Goal: Information Seeking & Learning: Check status

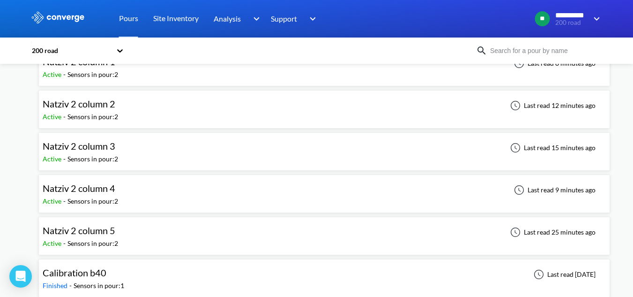
scroll to position [75, 0]
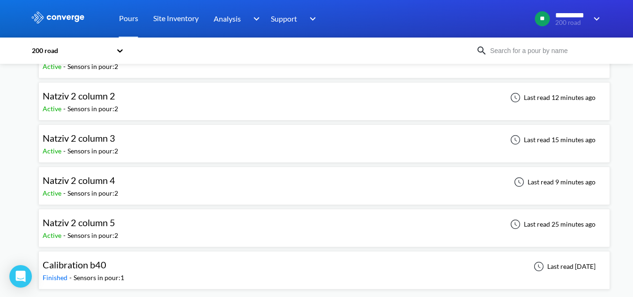
click at [279, 229] on div "Natziv 2 column 5 Active - Sensors in pour: 2 Last read 25 minutes ago" at bounding box center [325, 228] width 564 height 30
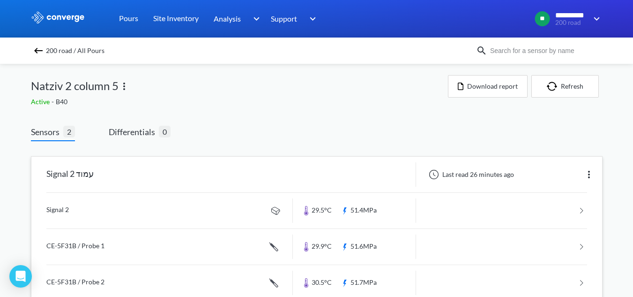
click at [117, 217] on link at bounding box center [316, 211] width 541 height 36
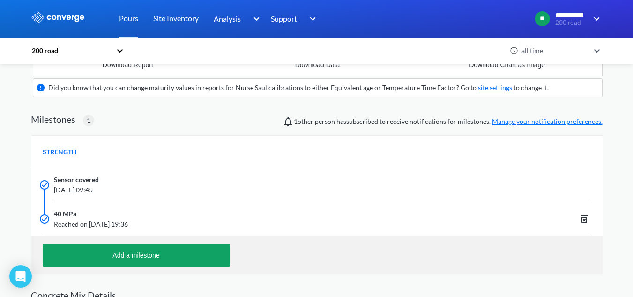
scroll to position [375, 0]
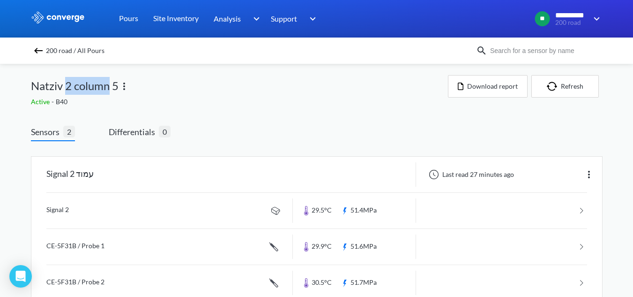
drag, startPoint x: 66, startPoint y: 87, endPoint x: 111, endPoint y: 85, distance: 45.1
click at [111, 85] on span "Natziv 2 column 5" at bounding box center [75, 86] width 88 height 18
click at [67, 86] on span "Natziv 2 column 5" at bounding box center [75, 86] width 88 height 18
drag, startPoint x: 76, startPoint y: 84, endPoint x: 117, endPoint y: 86, distance: 41.3
click at [117, 86] on span "Natziv 2 column 5" at bounding box center [75, 86] width 88 height 18
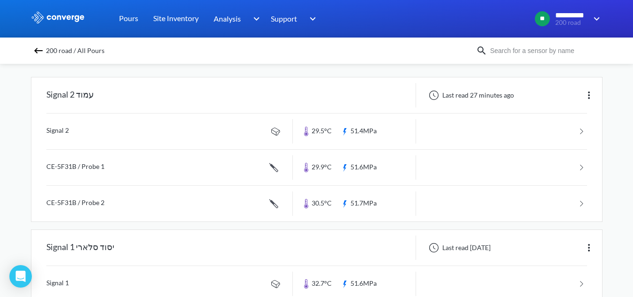
scroll to position [94, 0]
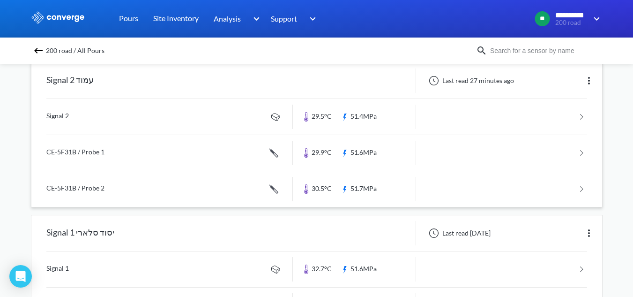
click at [228, 118] on link at bounding box center [316, 117] width 541 height 36
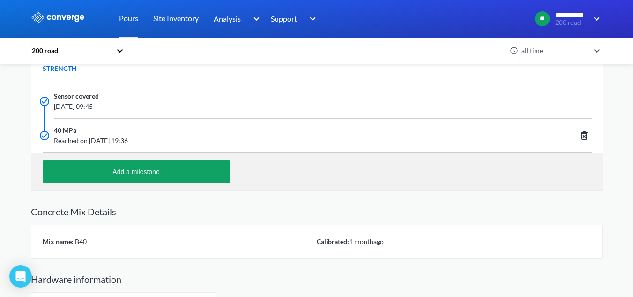
scroll to position [309, 0]
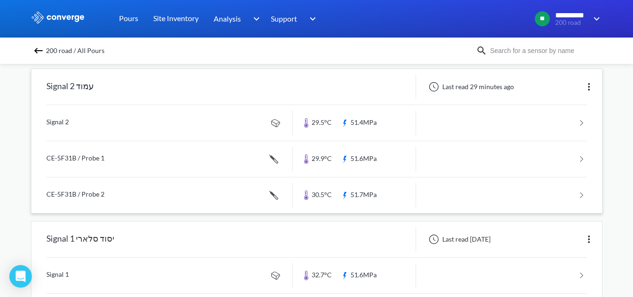
scroll to position [94, 0]
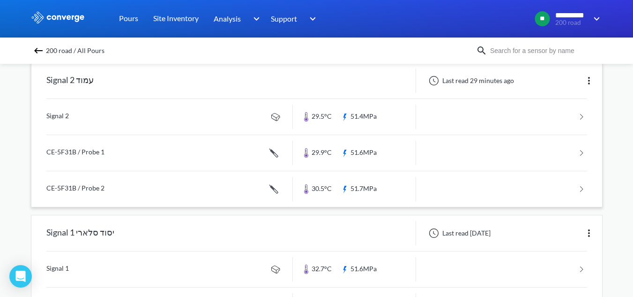
click at [60, 158] on link at bounding box center [316, 153] width 541 height 36
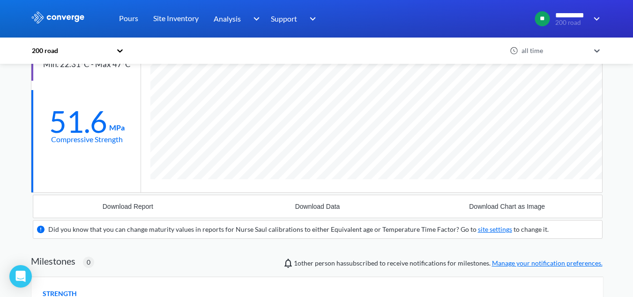
scroll to position [600, 572]
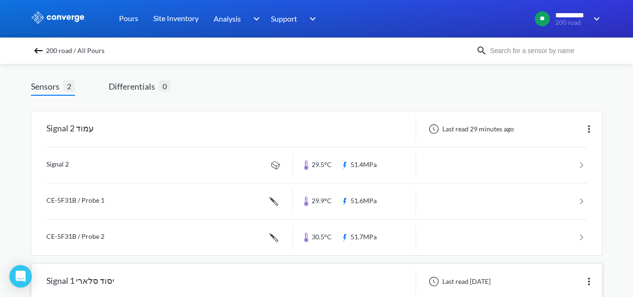
scroll to position [94, 0]
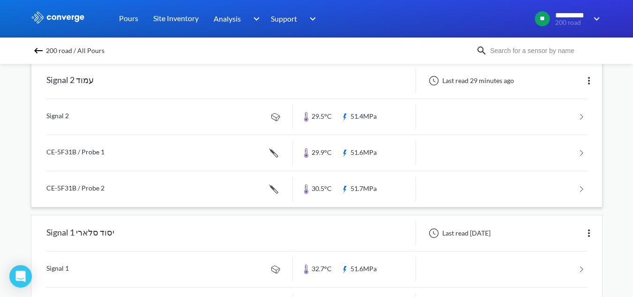
click at [85, 201] on link at bounding box center [316, 189] width 541 height 36
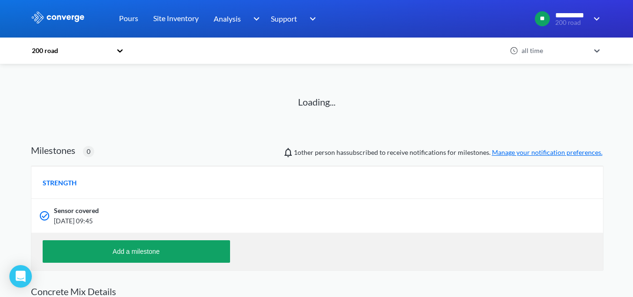
scroll to position [94, 0]
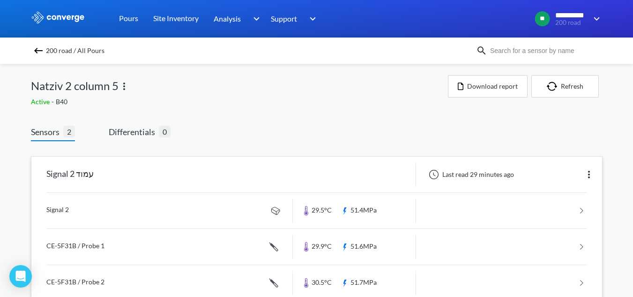
scroll to position [139, 0]
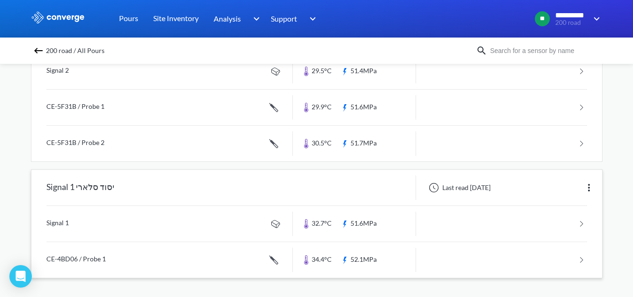
click at [111, 183] on div "Signal 1 יסוד סלארי" at bounding box center [162, 187] width 262 height 24
click at [103, 190] on div "Signal 1 יסוד סלארי" at bounding box center [80, 187] width 68 height 24
click at [125, 221] on link at bounding box center [316, 224] width 541 height 36
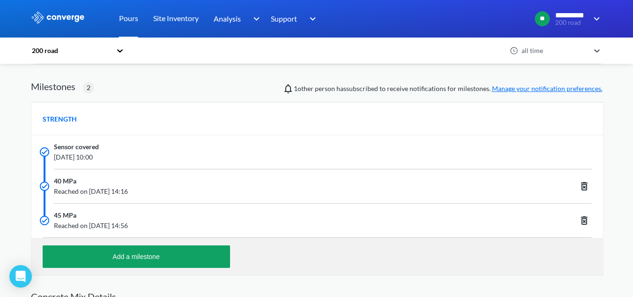
scroll to position [328, 0]
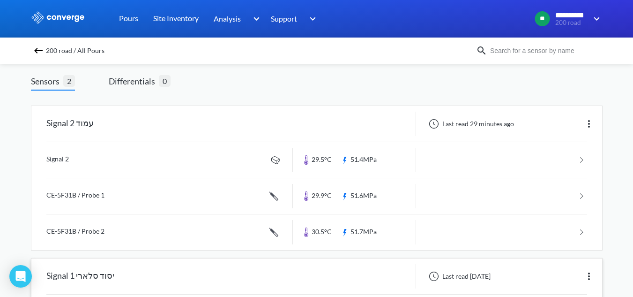
scroll to position [139, 0]
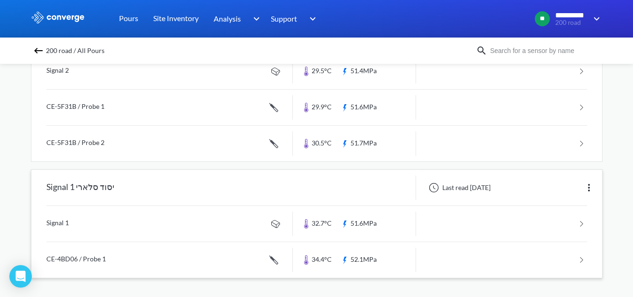
click at [123, 250] on link at bounding box center [316, 260] width 541 height 36
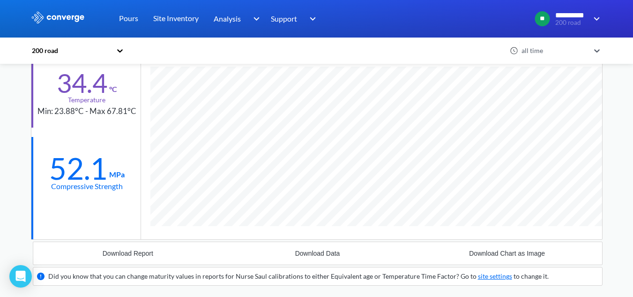
scroll to position [600, 572]
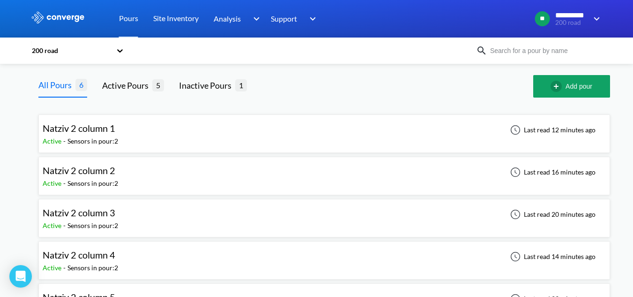
click at [89, 161] on div "Natziv 2 column 2 Active - Sensors in pour: 2 Last read 16 minutes ago" at bounding box center [325, 176] width 564 height 30
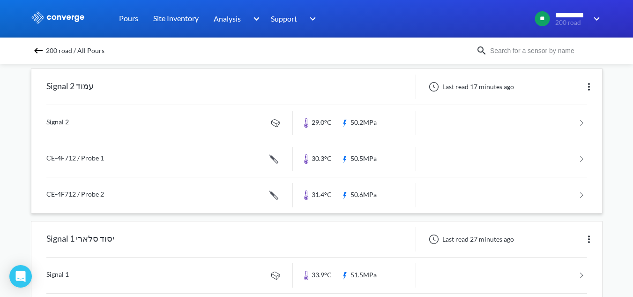
scroll to position [94, 0]
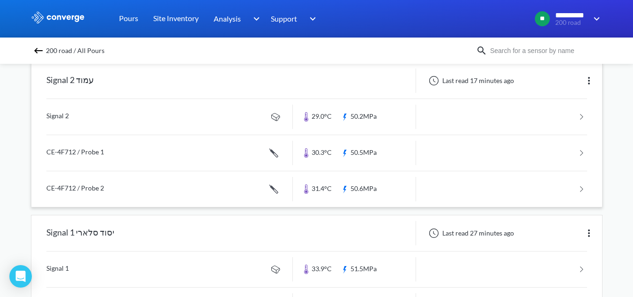
click at [121, 120] on link at bounding box center [316, 117] width 541 height 36
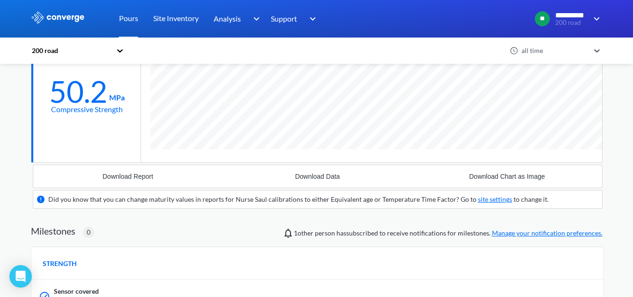
scroll to position [188, 0]
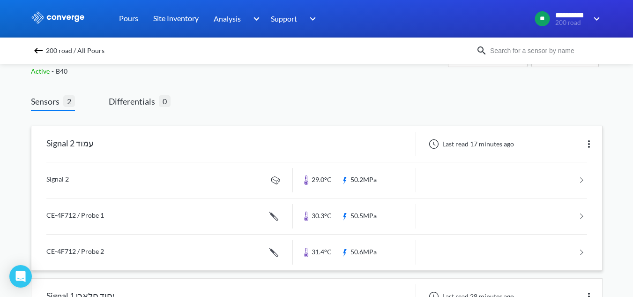
scroll to position [47, 0]
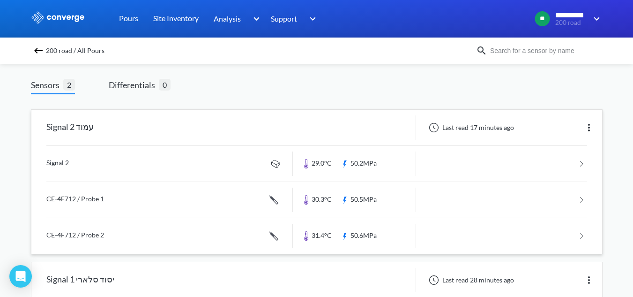
click at [191, 198] on link at bounding box center [316, 200] width 541 height 36
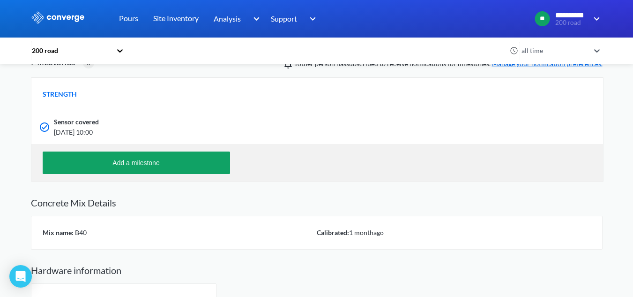
scroll to position [141, 0]
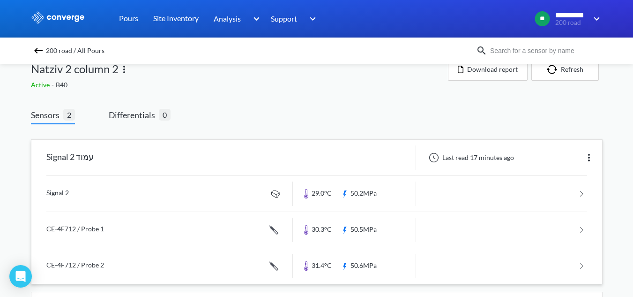
scroll to position [47, 0]
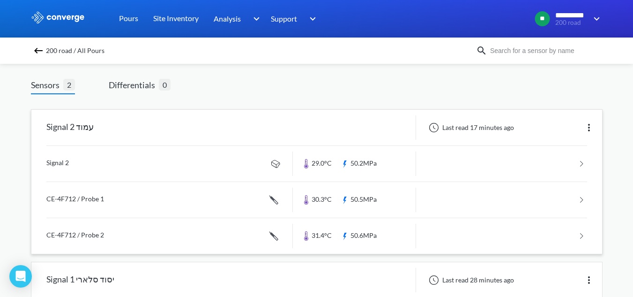
click at [60, 236] on link at bounding box center [316, 236] width 541 height 36
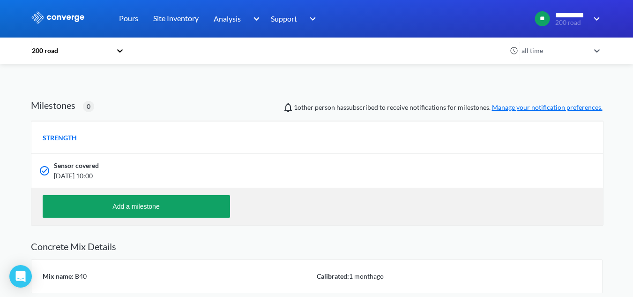
scroll to position [94, 0]
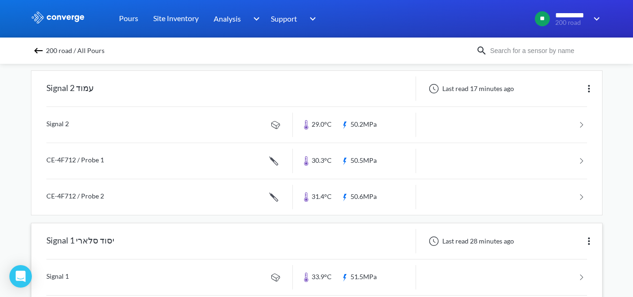
scroll to position [139, 0]
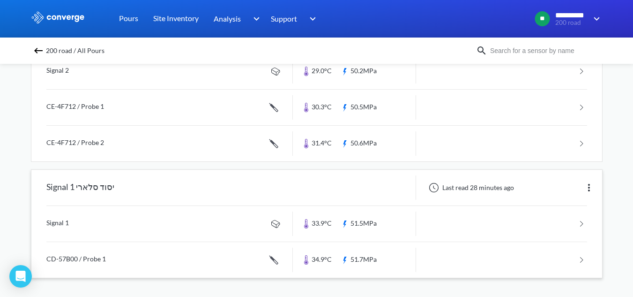
click at [138, 226] on link at bounding box center [316, 224] width 541 height 36
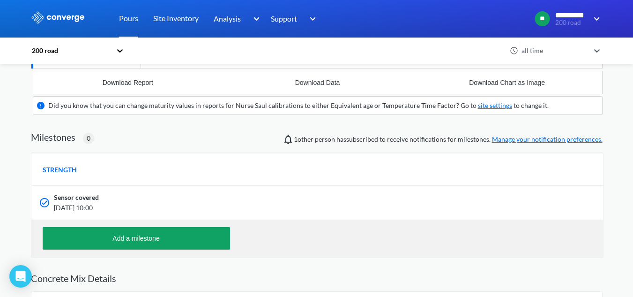
scroll to position [281, 0]
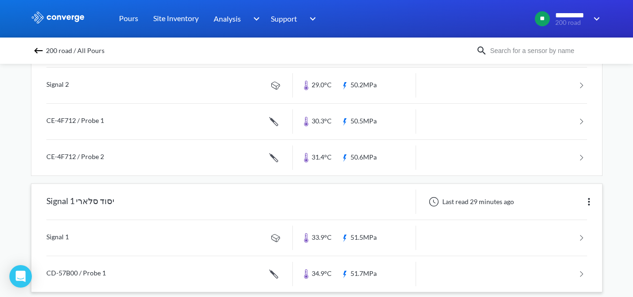
scroll to position [139, 0]
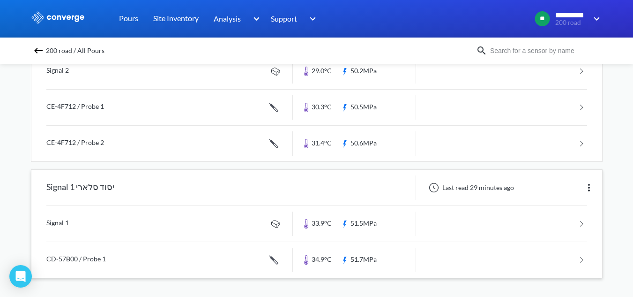
click at [137, 217] on link at bounding box center [316, 224] width 541 height 36
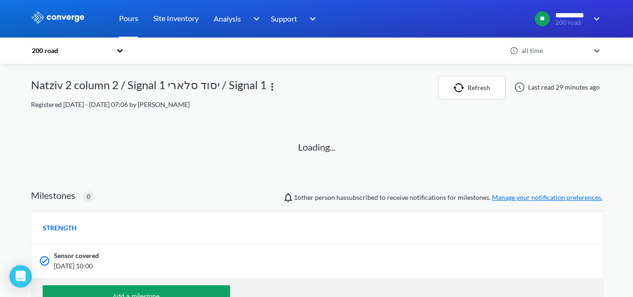
scroll to position [141, 0]
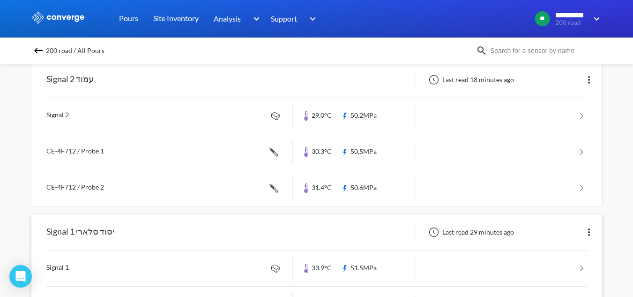
scroll to position [139, 0]
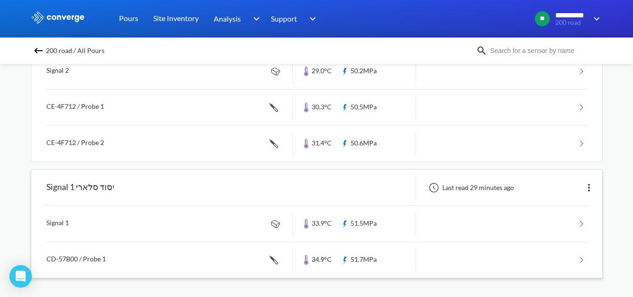
click at [128, 253] on link at bounding box center [316, 260] width 541 height 36
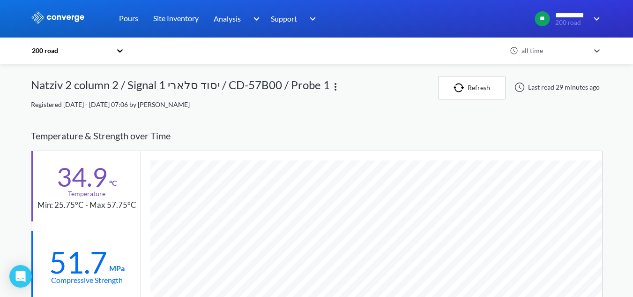
scroll to position [600, 572]
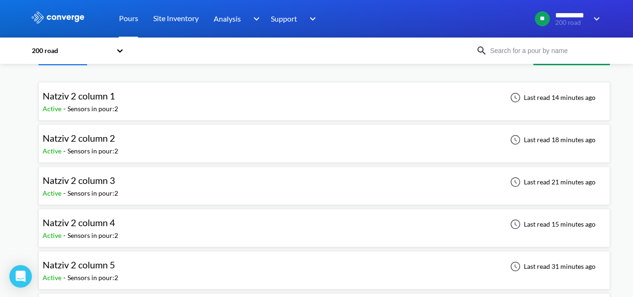
scroll to position [47, 0]
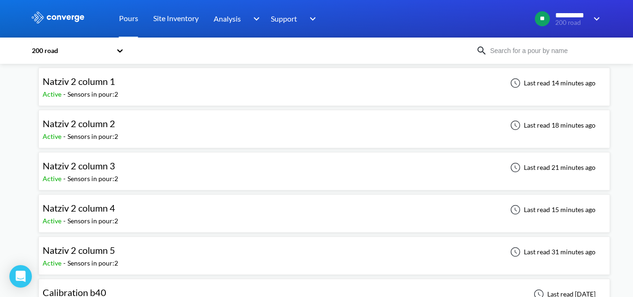
click at [89, 163] on span "Natziv 2 column 3" at bounding box center [79, 165] width 73 height 11
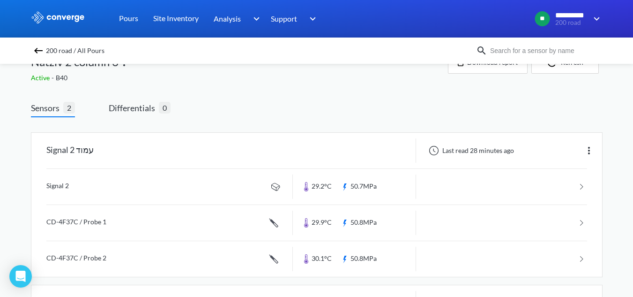
scroll to position [47, 0]
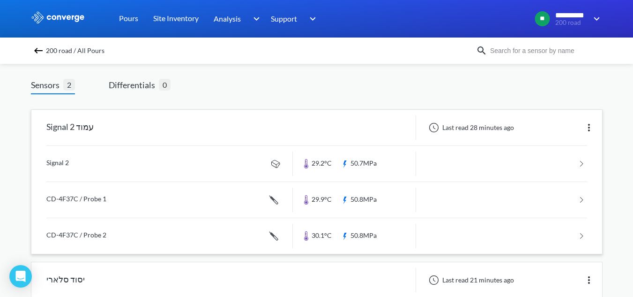
click at [54, 163] on link at bounding box center [316, 164] width 541 height 36
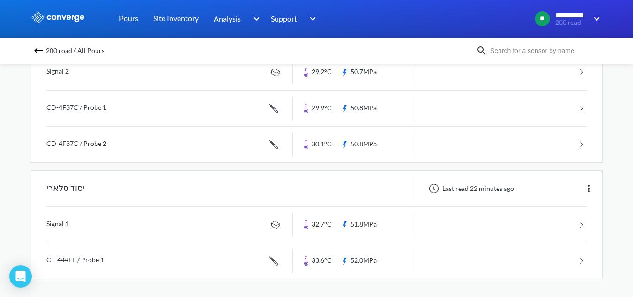
scroll to position [139, 0]
click at [81, 221] on link at bounding box center [316, 224] width 541 height 36
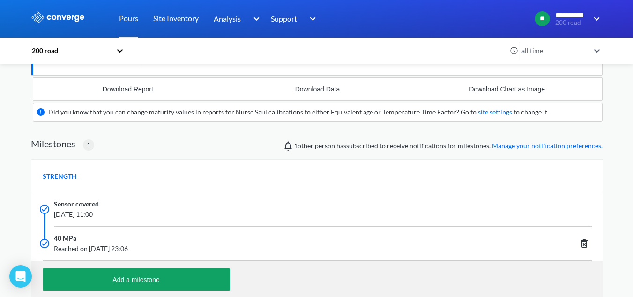
scroll to position [281, 0]
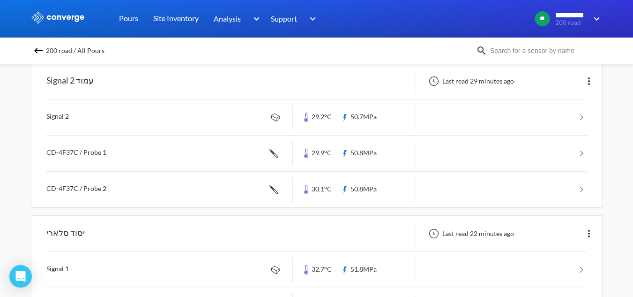
scroll to position [94, 0]
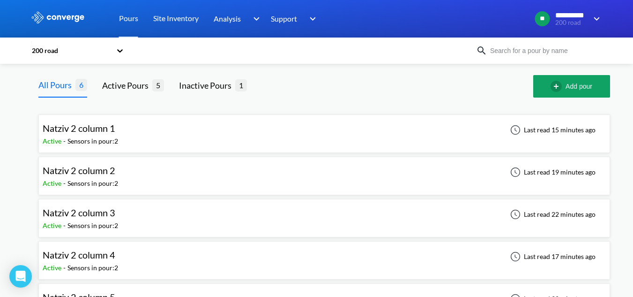
click at [106, 244] on div "Natziv 2 column 4 Active - Sensors in pour: 2 Last read 17 minutes ago" at bounding box center [324, 260] width 572 height 38
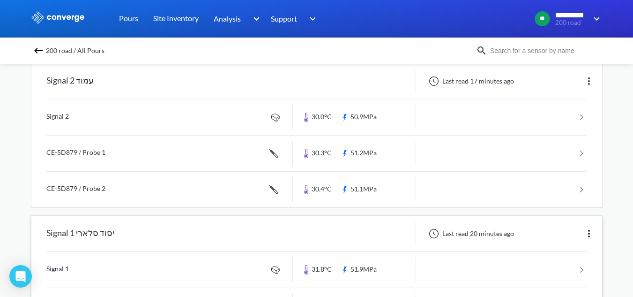
scroll to position [94, 0]
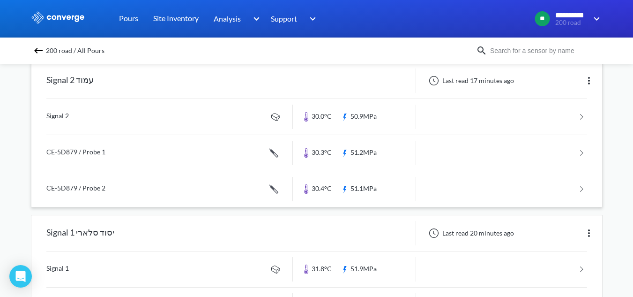
click at [95, 119] on link at bounding box center [316, 117] width 541 height 36
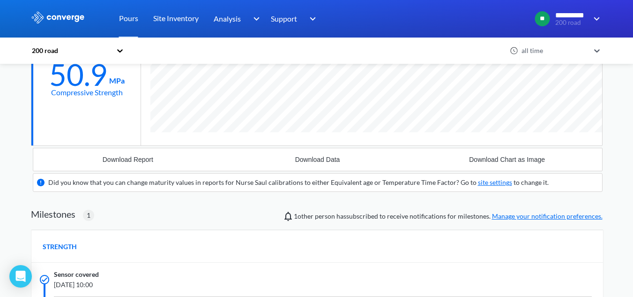
scroll to position [281, 0]
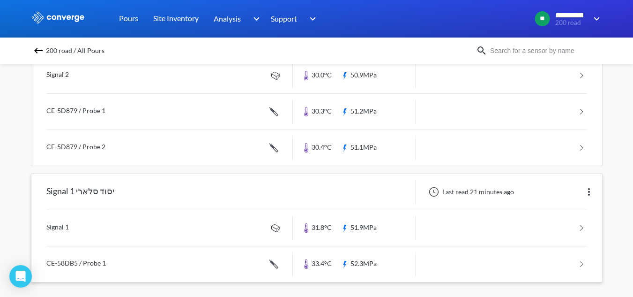
scroll to position [139, 0]
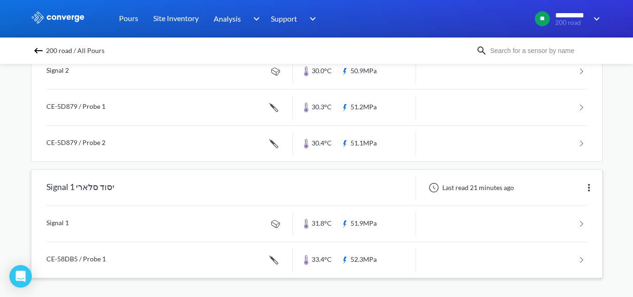
click at [150, 222] on link at bounding box center [316, 224] width 541 height 36
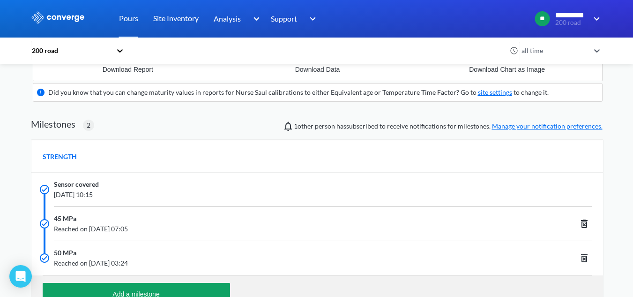
scroll to position [281, 0]
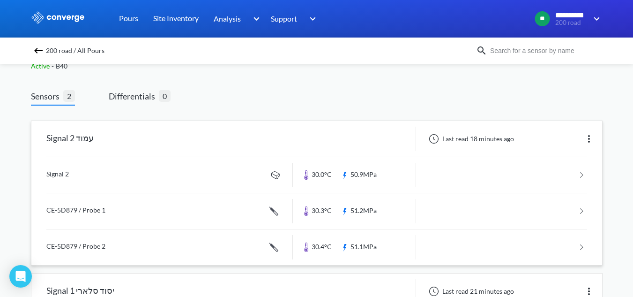
scroll to position [94, 0]
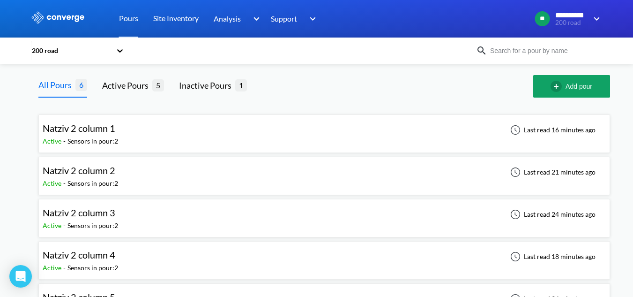
click at [175, 137] on div "Natziv 2 column 1 Active - Sensors in pour: 2 Last read 16 minutes ago" at bounding box center [325, 134] width 564 height 30
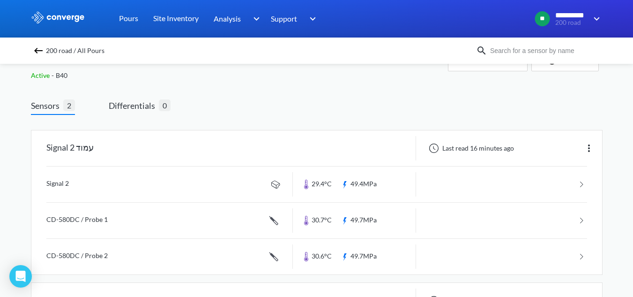
scroll to position [47, 0]
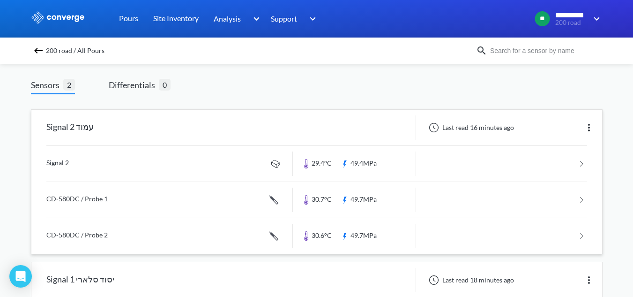
click at [111, 173] on link at bounding box center [316, 164] width 541 height 36
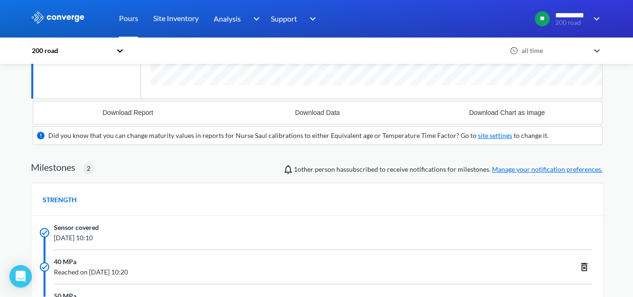
scroll to position [328, 0]
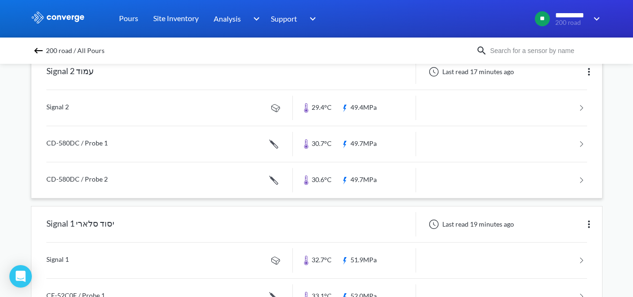
scroll to position [139, 0]
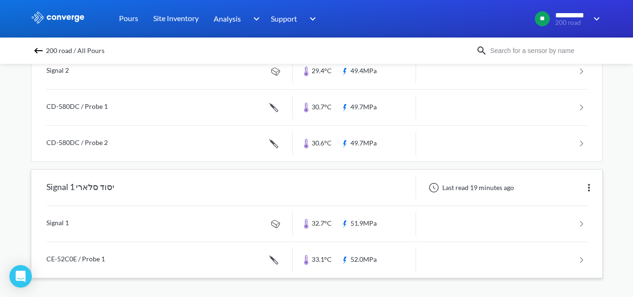
click at [119, 256] on link at bounding box center [316, 260] width 541 height 36
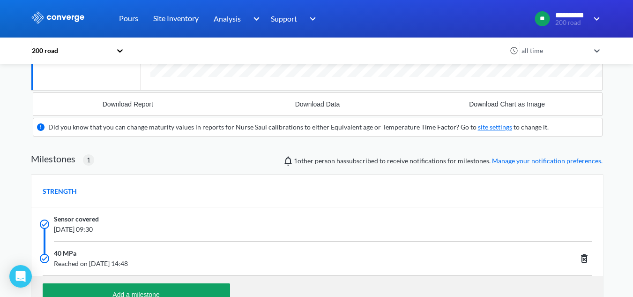
scroll to position [281, 0]
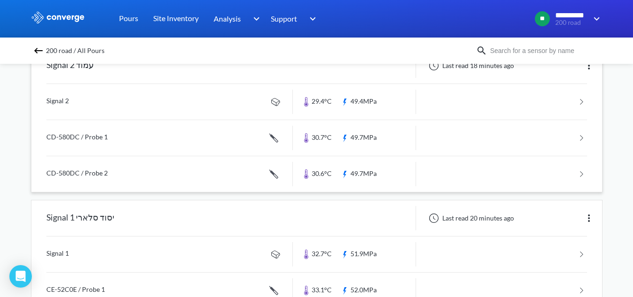
scroll to position [92, 0]
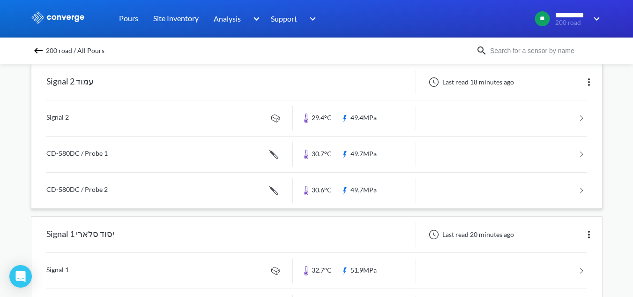
click at [97, 120] on link at bounding box center [316, 118] width 541 height 36
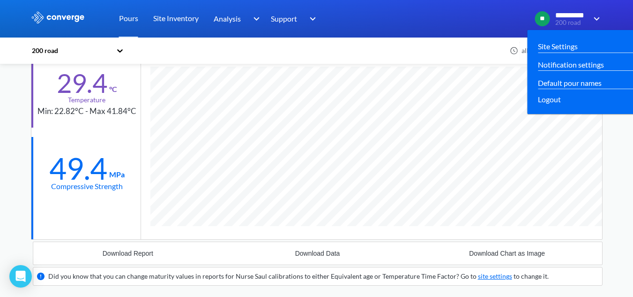
scroll to position [651, 572]
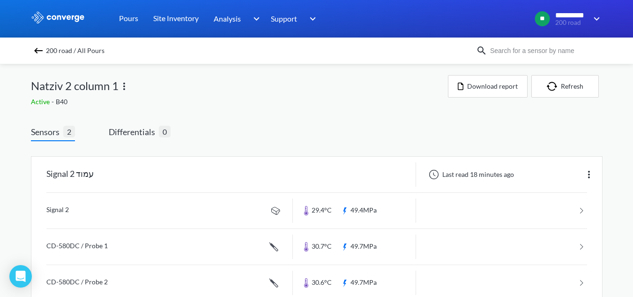
click at [50, 53] on span "200 road / All Pours" at bounding box center [75, 50] width 59 height 13
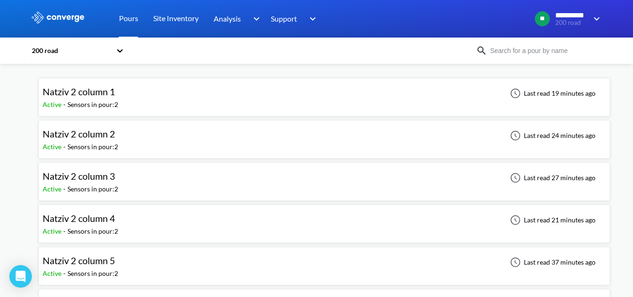
scroll to position [75, 0]
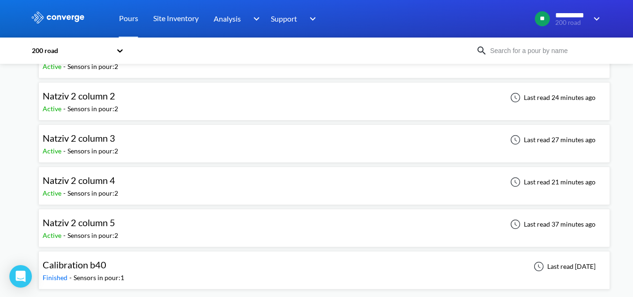
click at [109, 224] on span "Natziv 2 column 5" at bounding box center [79, 222] width 73 height 11
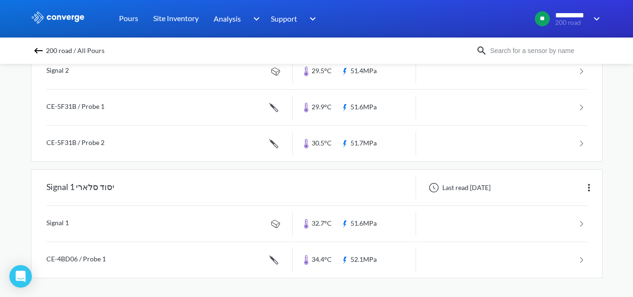
scroll to position [45, 0]
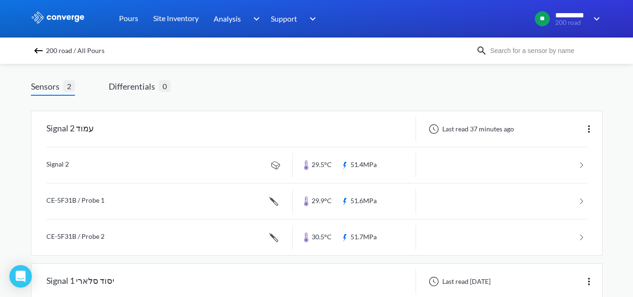
click at [212, 171] on link at bounding box center [316, 165] width 541 height 36
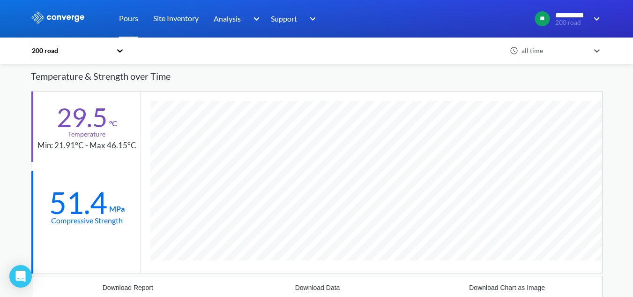
scroll to position [234, 0]
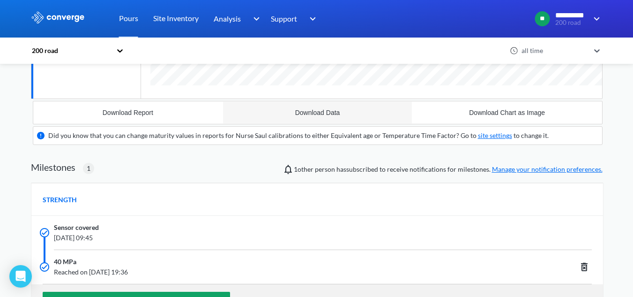
click at [303, 112] on div "Download Data" at bounding box center [317, 113] width 45 height 8
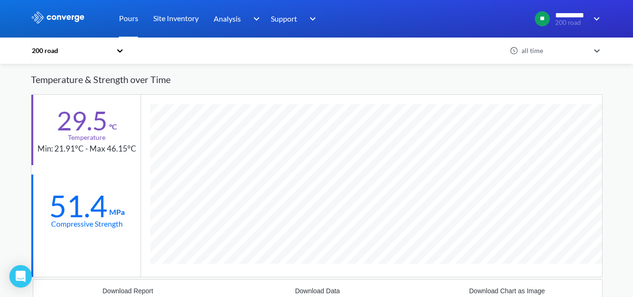
scroll to position [0, 0]
